Goal: Check status: Check status

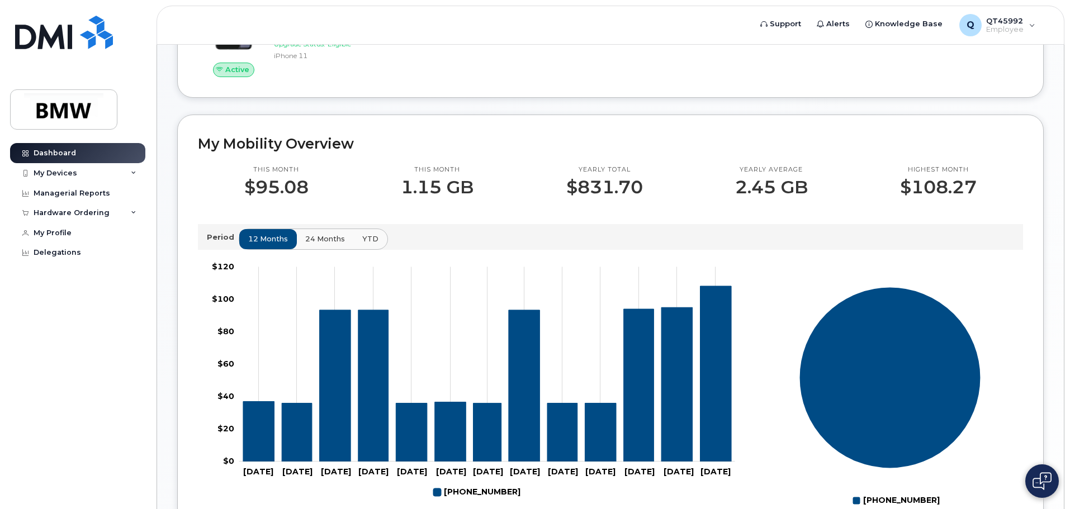
scroll to position [279, 0]
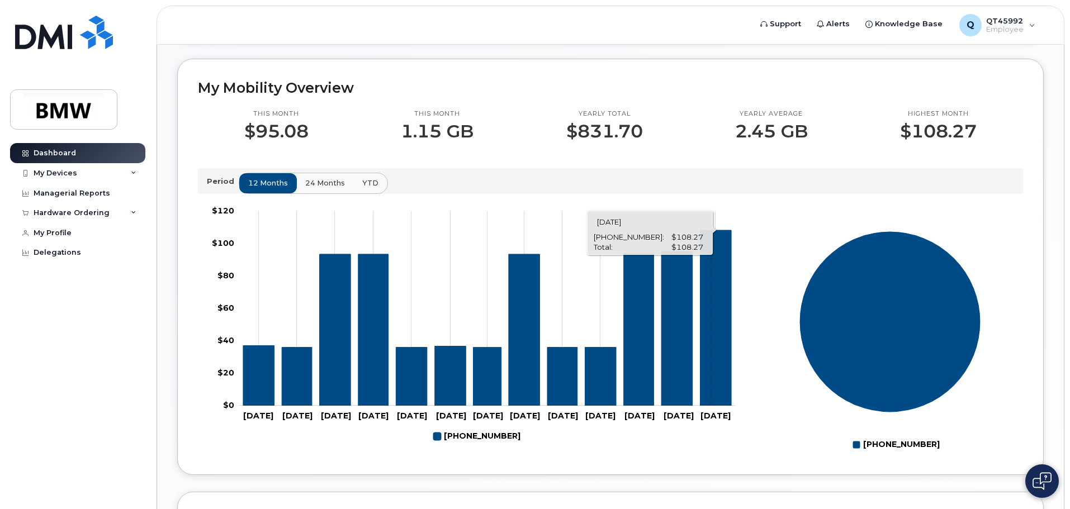
click at [711, 346] on icon "864-905-7633" at bounding box center [715, 317] width 31 height 175
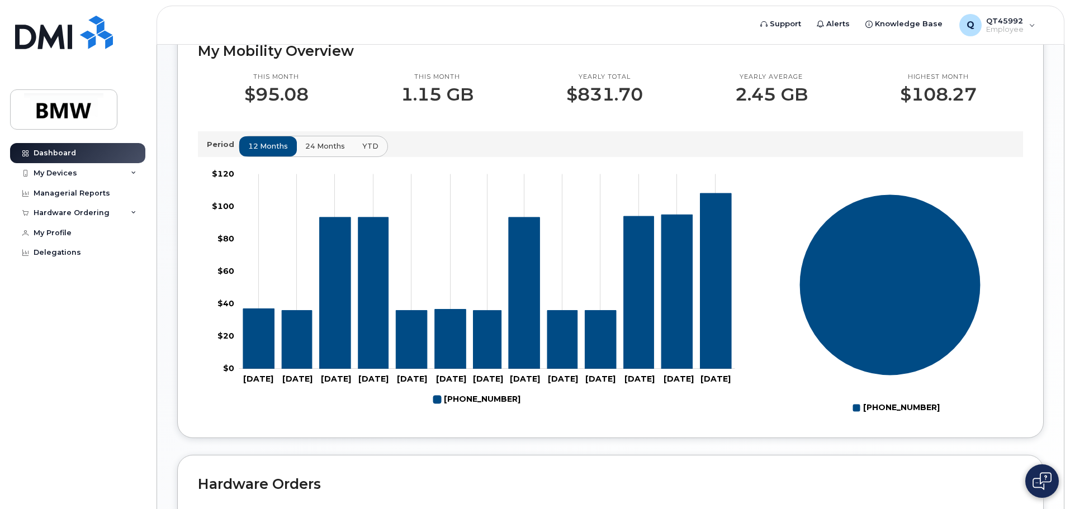
scroll to position [335, 0]
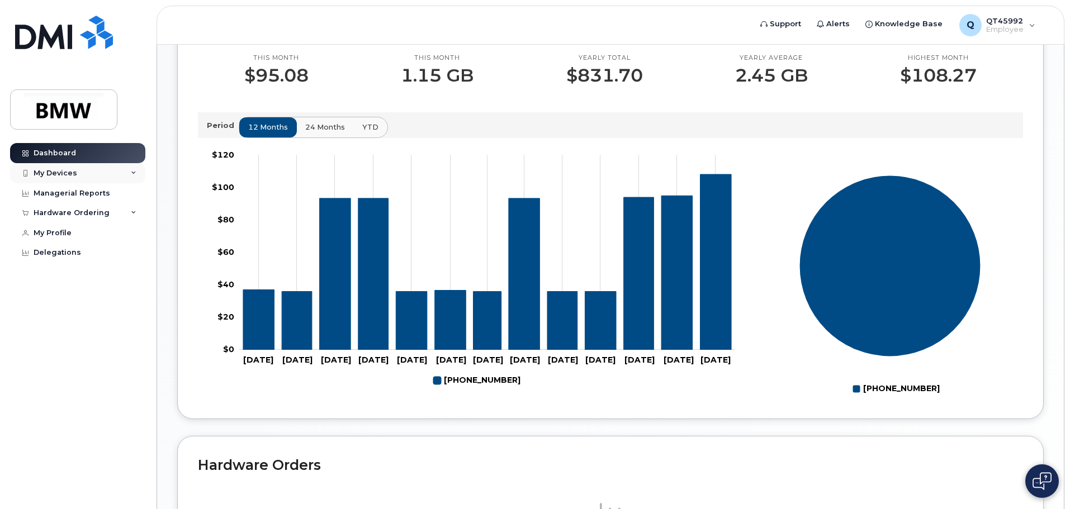
click at [127, 170] on div "My Devices" at bounding box center [77, 173] width 135 height 20
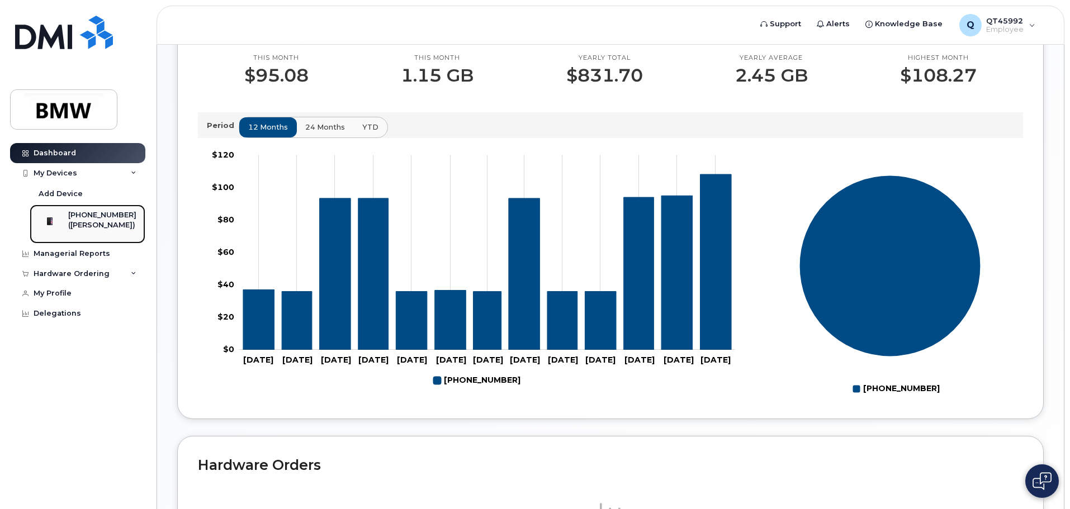
click at [91, 224] on div "([PERSON_NAME])" at bounding box center [102, 225] width 68 height 10
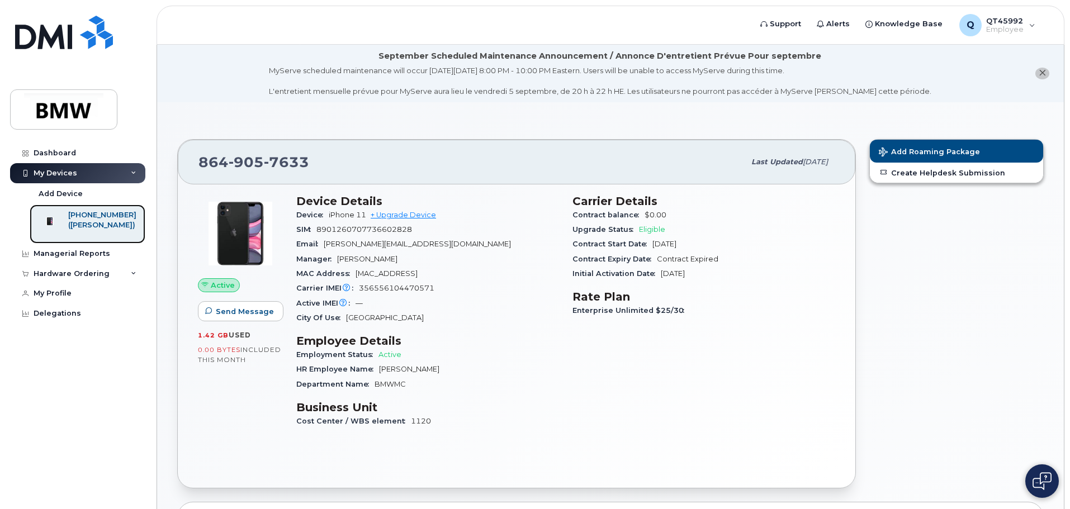
click at [102, 226] on div "([PERSON_NAME])" at bounding box center [102, 225] width 68 height 10
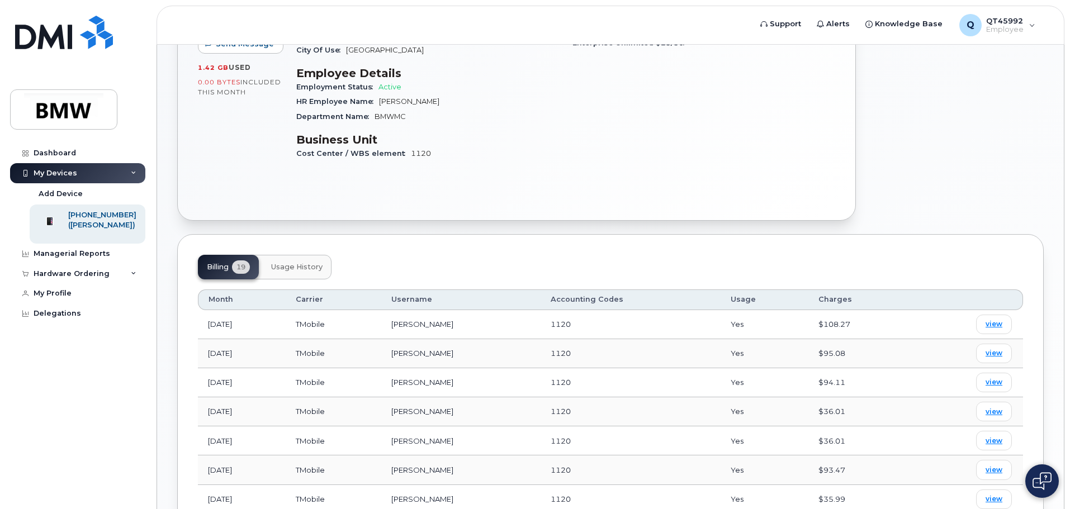
scroll to position [335, 0]
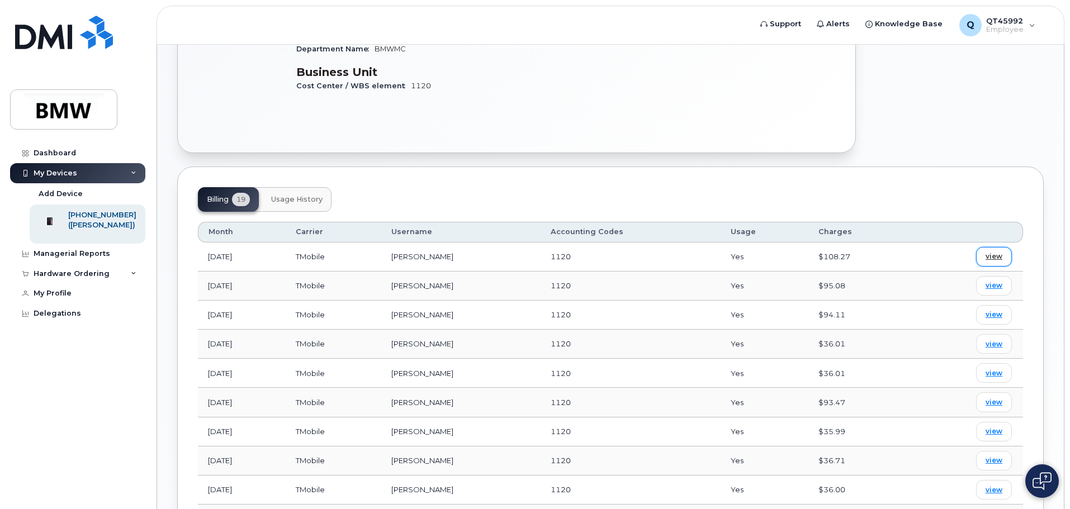
click at [989, 254] on span "view" at bounding box center [993, 257] width 17 height 10
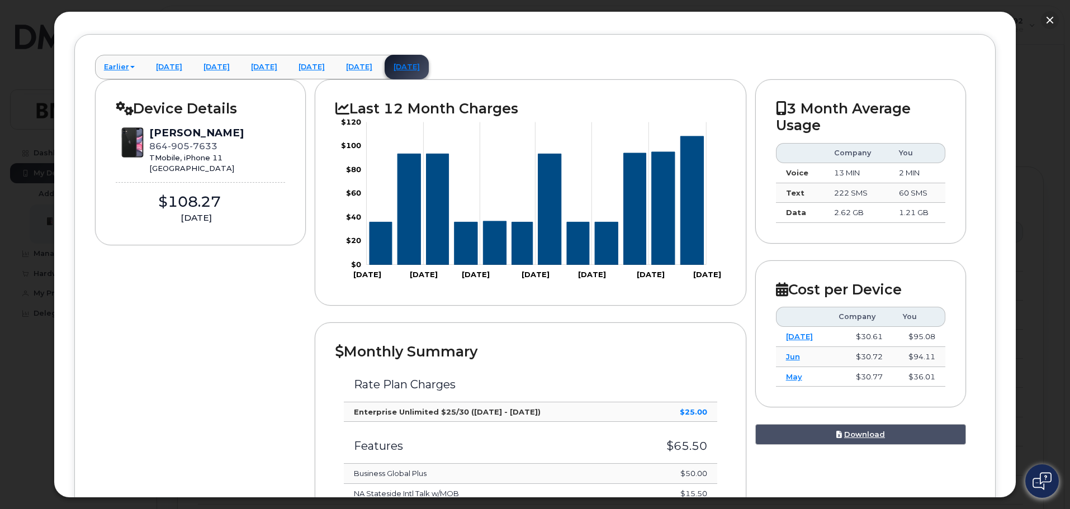
scroll to position [188, 0]
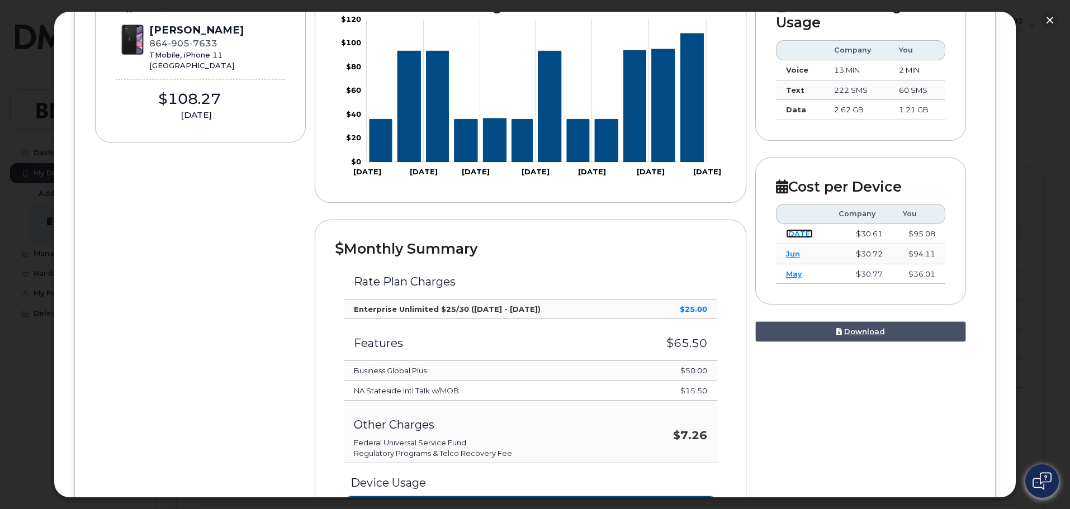
click at [788, 234] on link "Jul" at bounding box center [799, 233] width 27 height 9
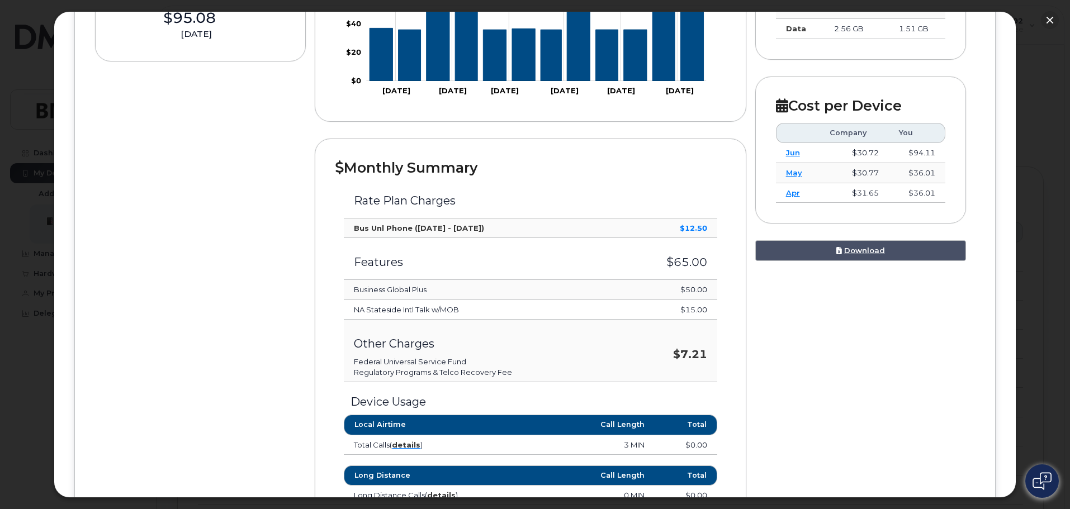
scroll to position [244, 0]
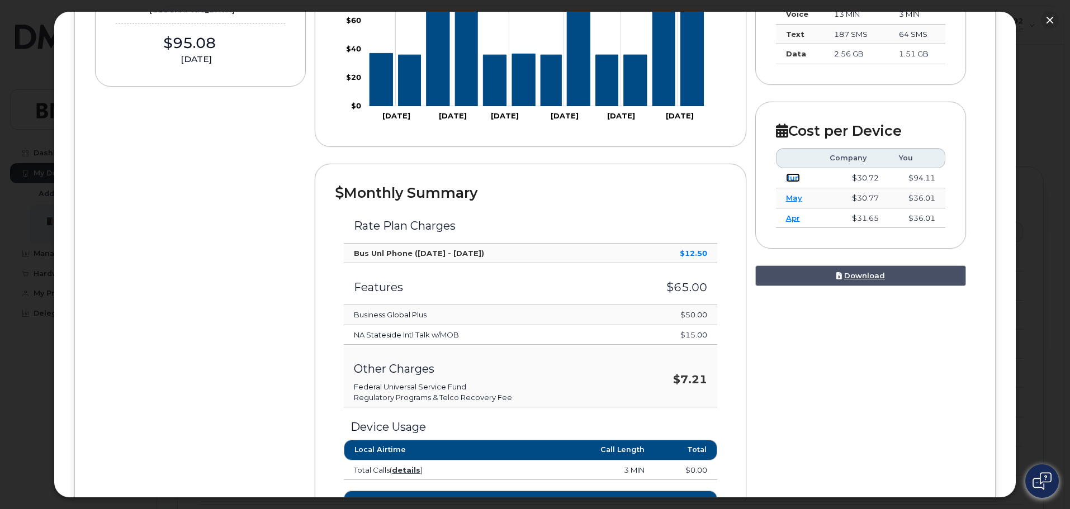
click at [790, 178] on link "Jun" at bounding box center [793, 177] width 14 height 9
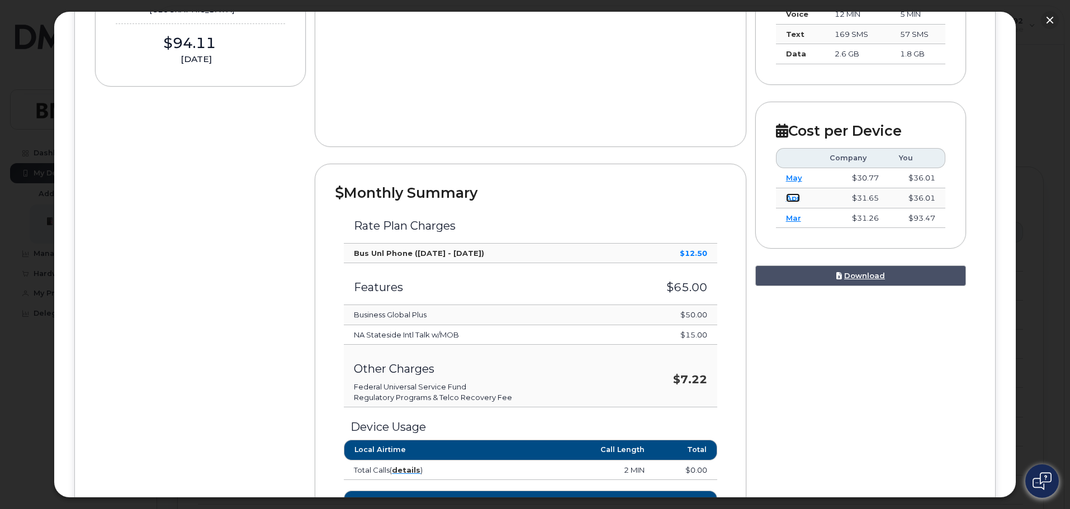
click at [788, 196] on link "Apr" at bounding box center [793, 197] width 14 height 9
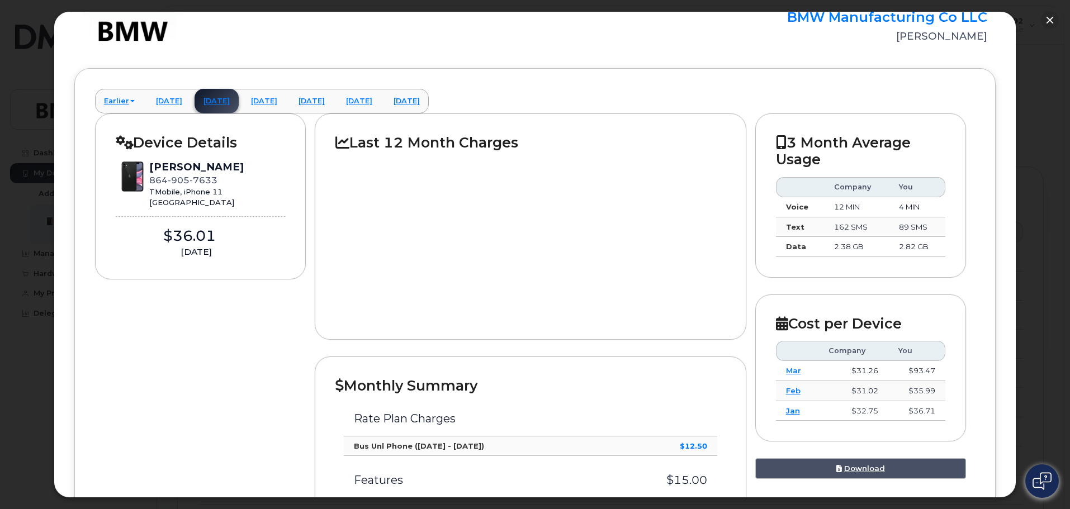
scroll to position [0, 0]
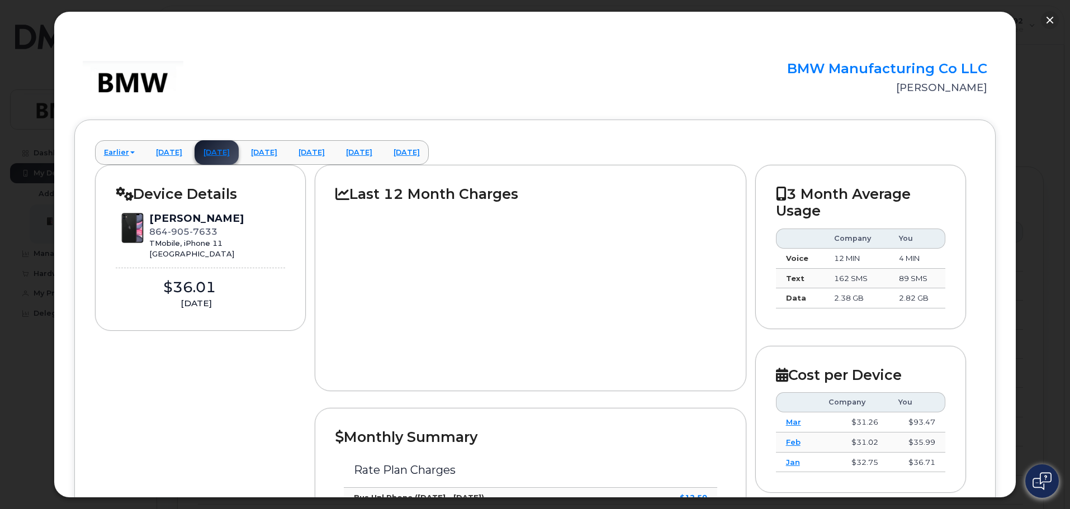
click at [162, 214] on div "DIEMINGER, WOLFGANG" at bounding box center [196, 218] width 94 height 15
click at [1050, 16] on button "button" at bounding box center [1050, 20] width 18 height 18
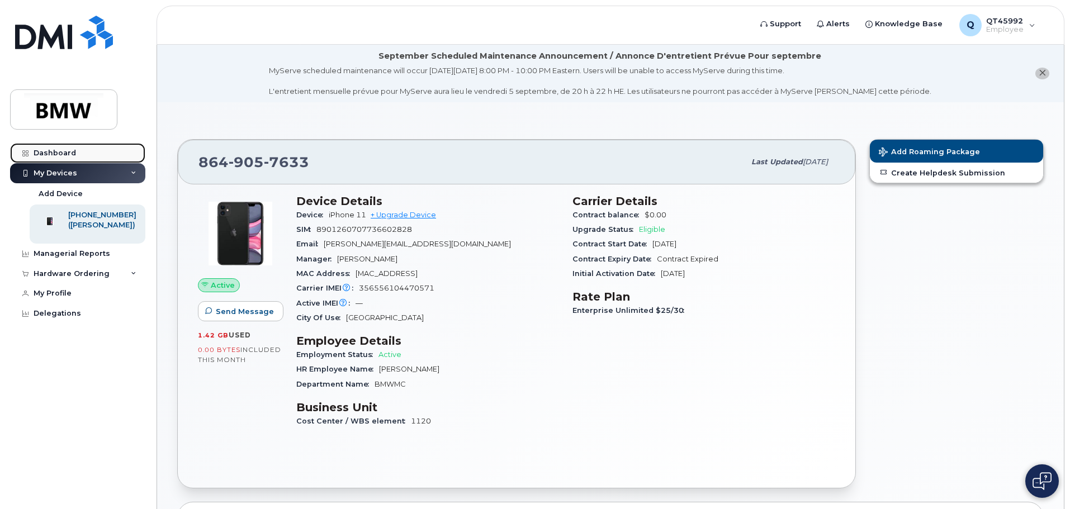
click at [41, 151] on div "Dashboard" at bounding box center [55, 153] width 42 height 9
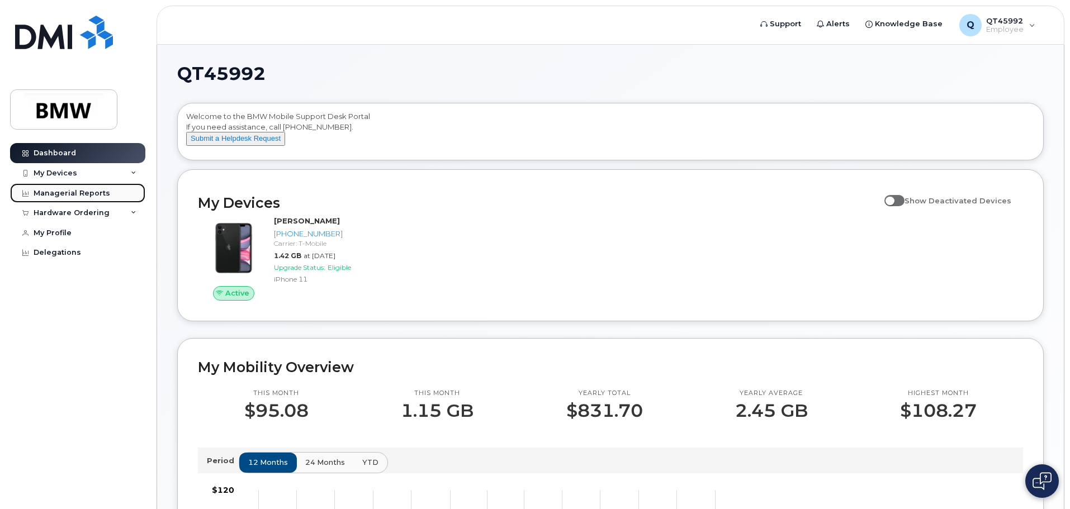
drag, startPoint x: 80, startPoint y: 195, endPoint x: 86, endPoint y: 195, distance: 6.1
click at [80, 195] on div "Managerial Reports" at bounding box center [72, 193] width 77 height 9
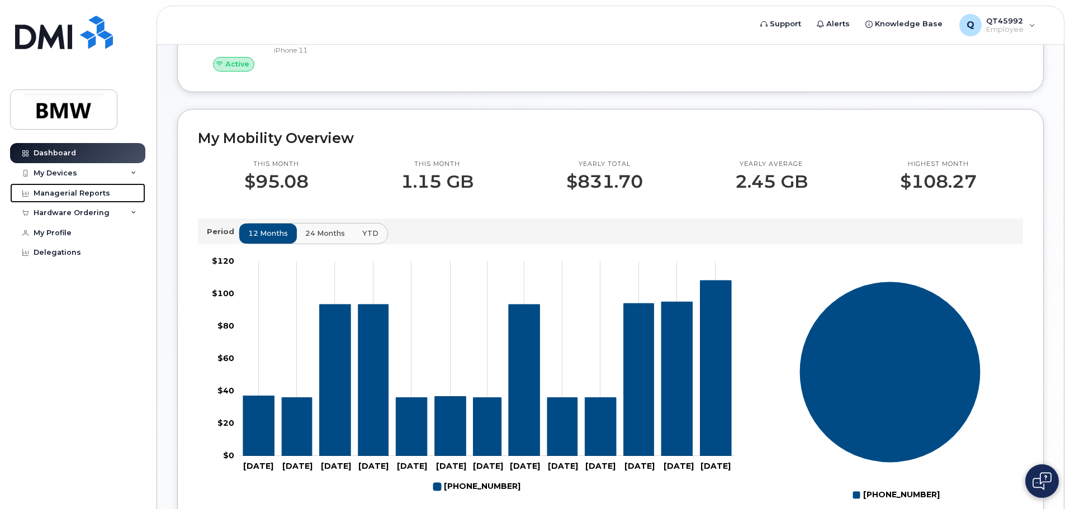
scroll to position [279, 0]
